Goal: Check status: Check status

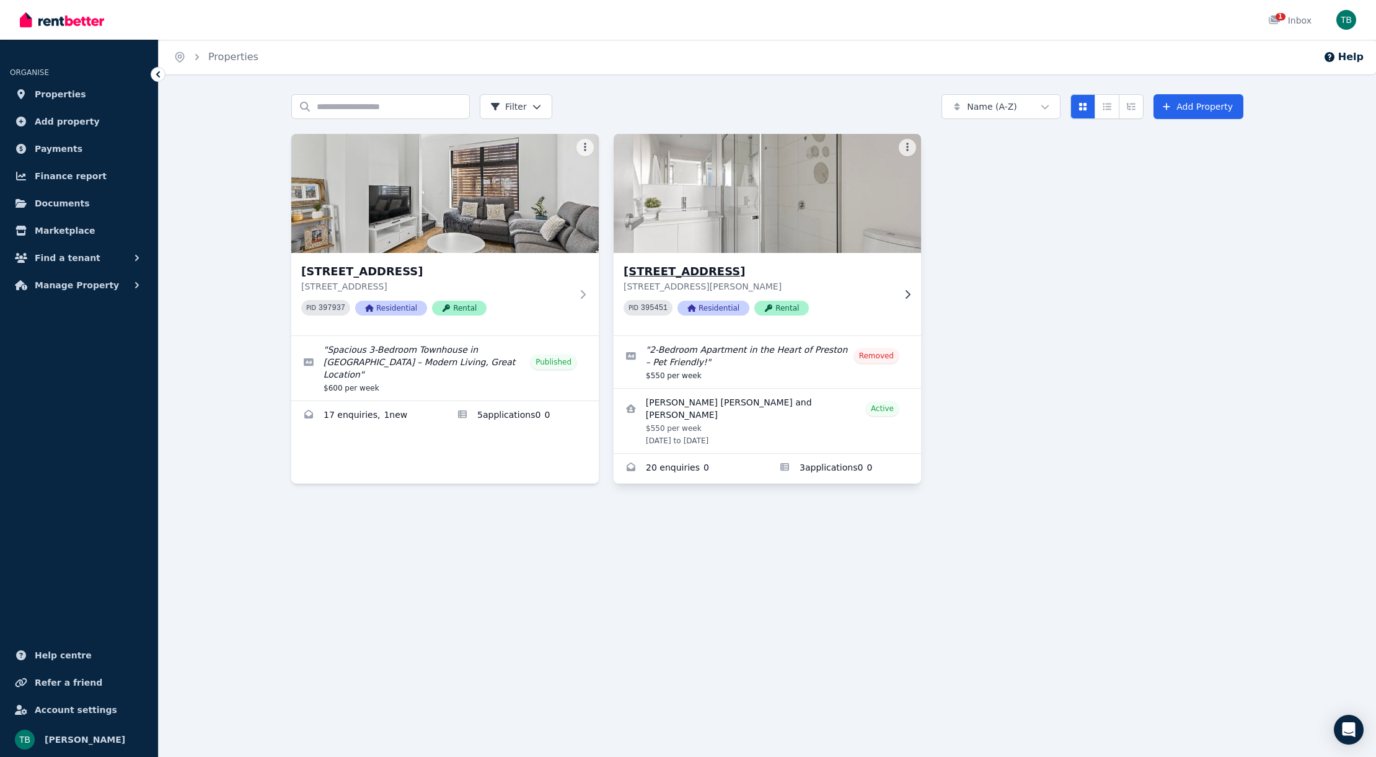
click at [896, 294] on div "[STREET_ADDRESS] [STREET_ADDRESS][PERSON_NAME] PID 395451 Residential Rental" at bounding box center [767, 294] width 307 height 82
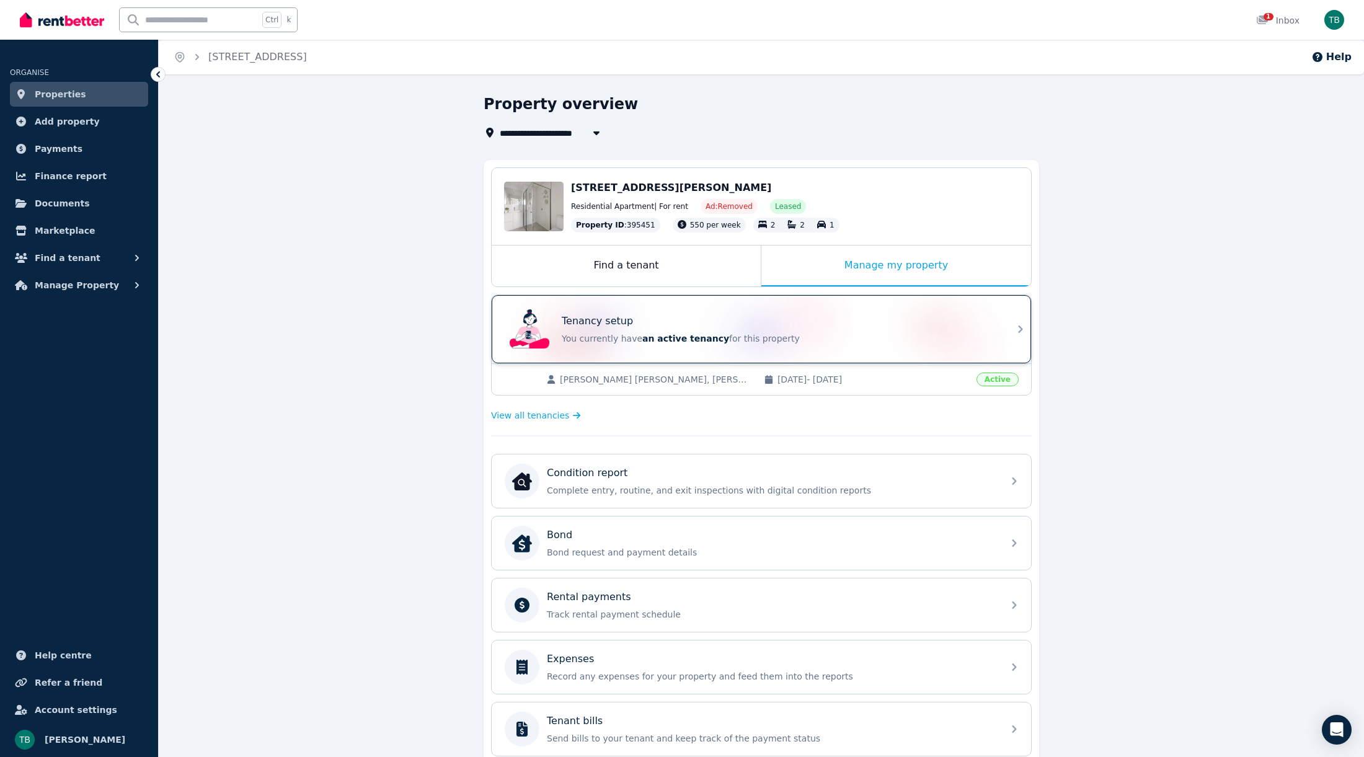
click at [992, 311] on div "Tenancy setup You currently have an active tenancy for this property" at bounding box center [750, 329] width 491 height 50
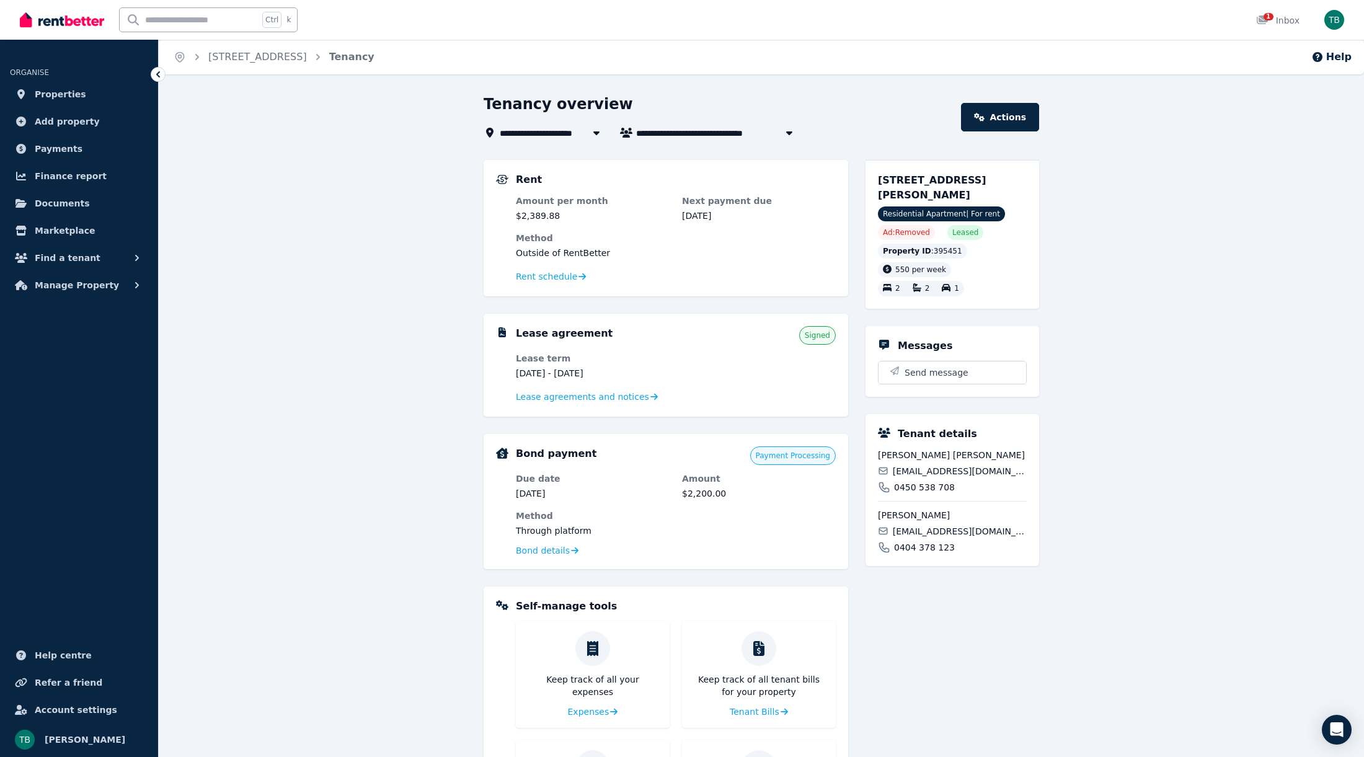
click at [553, 294] on div "Rent Amount per month $2,389.88 Next payment due [DATE] Method Outside of RentB…" at bounding box center [666, 228] width 365 height 136
click at [556, 278] on span "Rent schedule" at bounding box center [546, 276] width 61 height 12
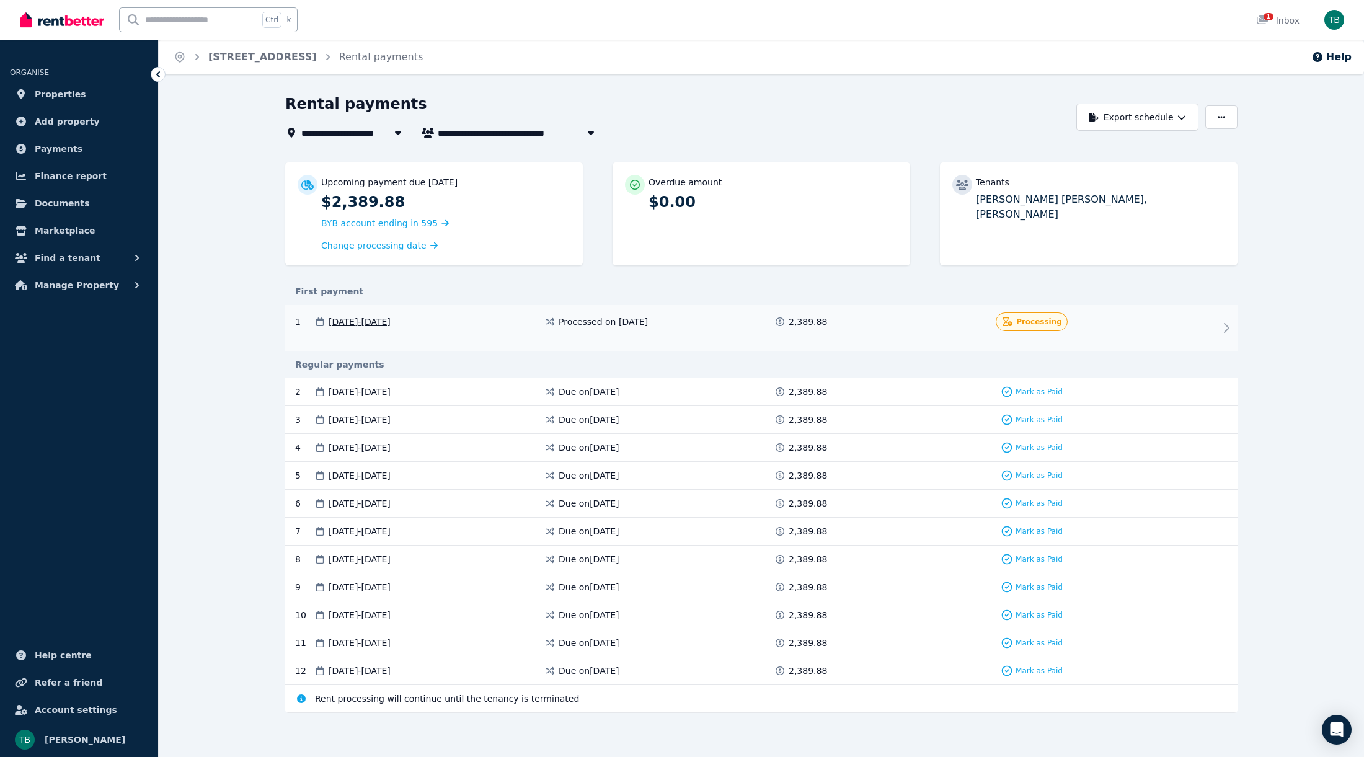
click at [1190, 329] on div "1 [DATE] - [DATE] Processed on [DATE] 2,389.88 Processing" at bounding box center [761, 328] width 952 height 46
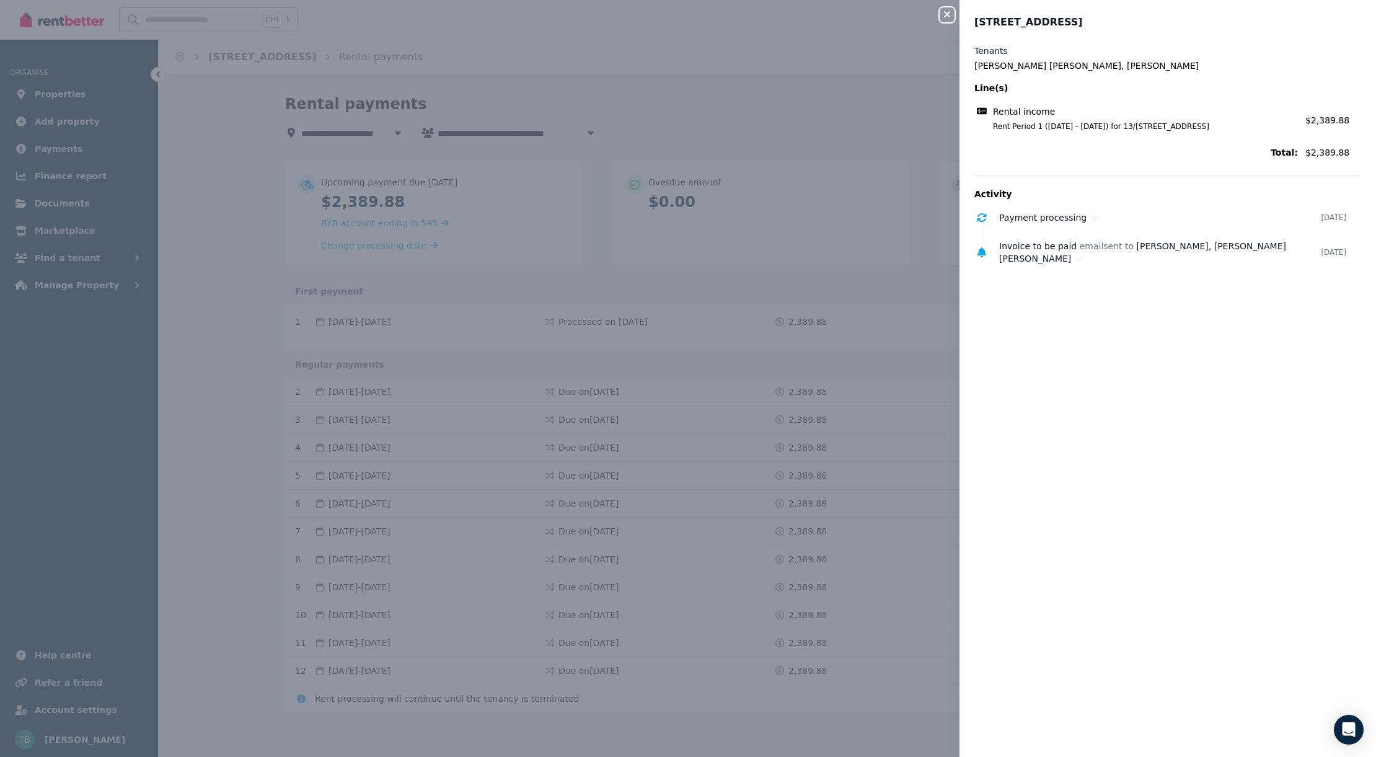
click at [921, 118] on div "Close panel 13/[STREET_ADDRESS] Tenants [PERSON_NAME] [PERSON_NAME], [PERSON_NA…" at bounding box center [688, 378] width 1376 height 757
